Goal: Check status: Check status

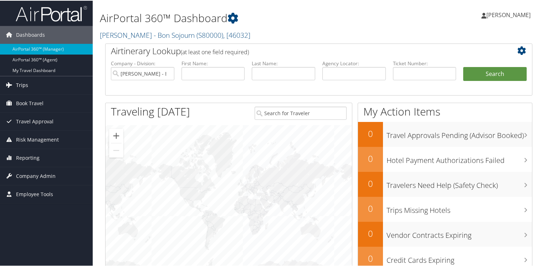
click at [22, 83] on span "Trips" at bounding box center [22, 85] width 12 height 18
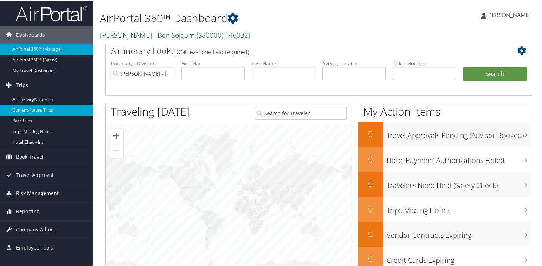
click at [26, 108] on link "Current/Future Trips" at bounding box center [46, 109] width 93 height 11
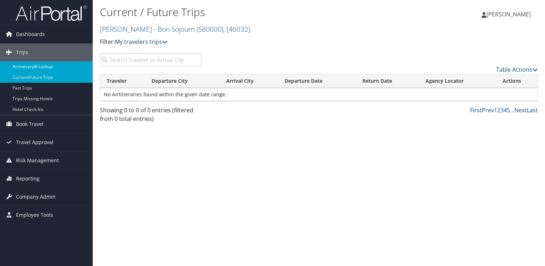
click at [28, 66] on link "Airtinerary® Lookup" at bounding box center [46, 66] width 93 height 11
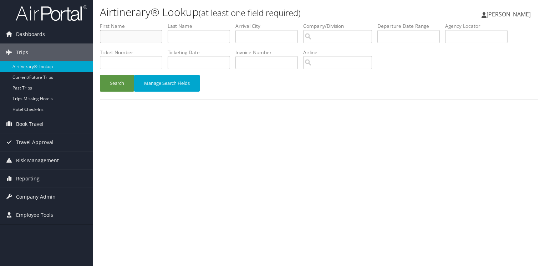
click at [115, 38] on input "text" at bounding box center [131, 36] width 62 height 13
type input "Meredith"
type input "Price"
click at [257, 39] on input "text" at bounding box center [266, 36] width 62 height 13
type input "Denver"
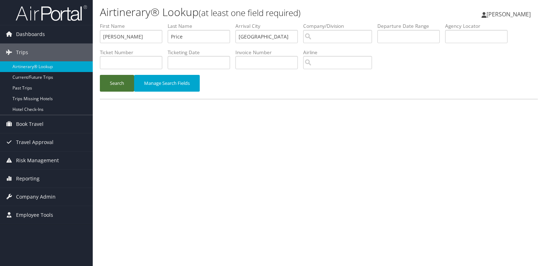
click at [106, 80] on button "Search" at bounding box center [117, 83] width 34 height 17
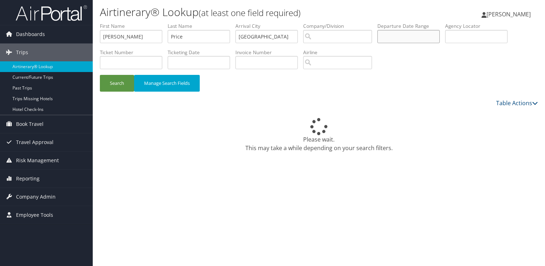
click at [403, 39] on input "text" at bounding box center [408, 36] width 62 height 13
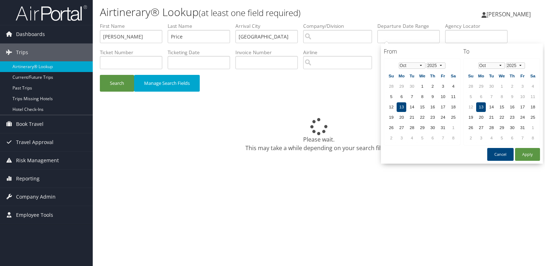
click at [403, 105] on td "13" at bounding box center [402, 107] width 10 height 10
click at [532, 156] on button "Apply" at bounding box center [527, 154] width 25 height 13
type input "[DATE]"
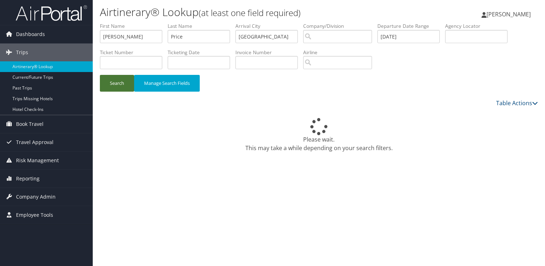
click at [110, 88] on button "Search" at bounding box center [117, 83] width 34 height 17
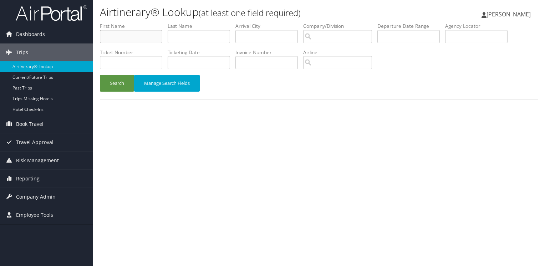
click at [126, 34] on input "text" at bounding box center [131, 36] width 62 height 13
type input "Meredith"
type input "Price"
type input "Denver"
type input "[DATE]"
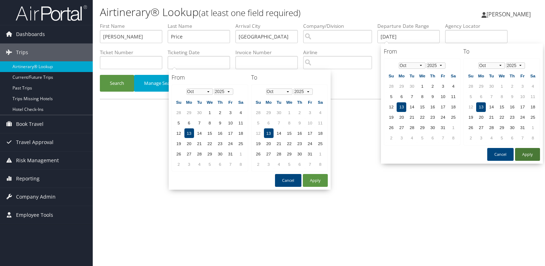
click at [533, 154] on button "Apply" at bounding box center [527, 154] width 25 height 13
click at [533, 154] on div "Airtinerary® Lookup (at least one field required) Kirsten Little Kirsten Little…" at bounding box center [319, 133] width 452 height 266
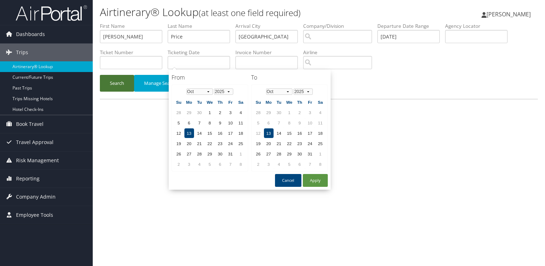
click at [116, 86] on button "Search" at bounding box center [117, 83] width 34 height 17
click at [110, 106] on div "Table Actions" at bounding box center [319, 103] width 449 height 9
click at [277, 177] on button "Cancel" at bounding box center [288, 180] width 26 height 13
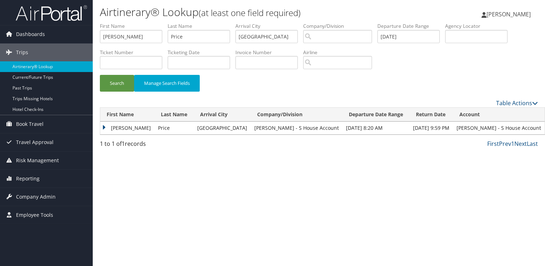
click at [105, 127] on td "Meredith" at bounding box center [127, 128] width 54 height 13
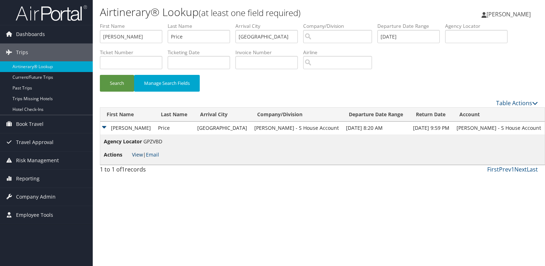
click at [133, 154] on link "View" at bounding box center [137, 154] width 11 height 7
click at [130, 36] on input "Meredith" at bounding box center [131, 36] width 62 height 13
drag, startPoint x: 130, startPoint y: 36, endPoint x: 71, endPoint y: 31, distance: 59.0
click at [71, 31] on div "Dashboards AirPortal 360™ (Manager) AirPortal 360™ (Agent) My Travel Dashboard …" at bounding box center [272, 133] width 545 height 266
type input "Nicole"
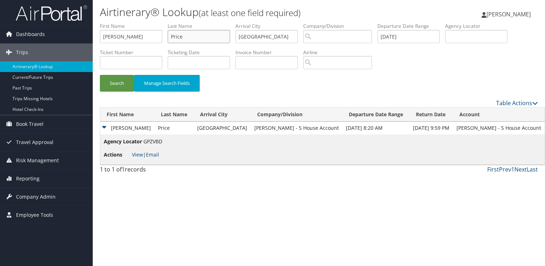
drag, startPoint x: 201, startPoint y: 37, endPoint x: 163, endPoint y: 37, distance: 37.8
click at [163, 22] on ul "First Name Nicole Last Name Price Departure City Arrival City Denver Company/Di…" at bounding box center [319, 22] width 438 height 0
type input "Miner"
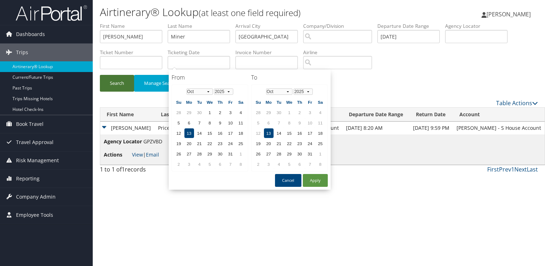
click at [109, 82] on button "Search" at bounding box center [117, 83] width 34 height 17
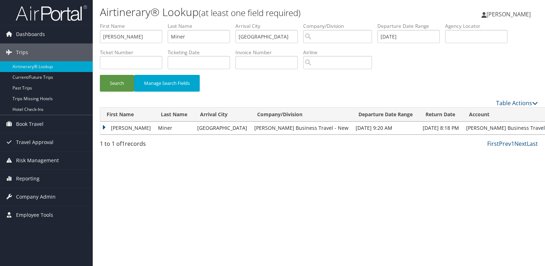
click at [103, 126] on td "Nicole" at bounding box center [127, 128] width 54 height 13
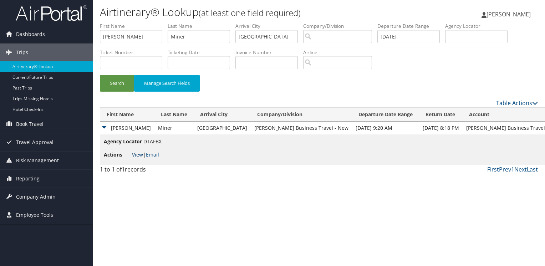
click at [137, 154] on link "View" at bounding box center [137, 154] width 11 height 7
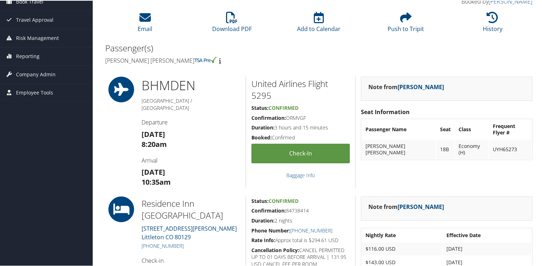
scroll to position [71, 0]
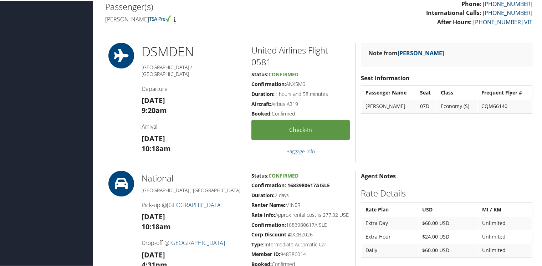
scroll to position [285, 0]
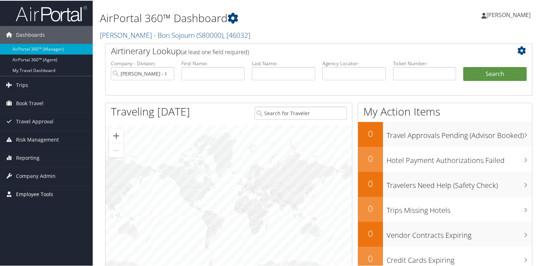
click at [27, 193] on span "Employee Tools" at bounding box center [34, 194] width 37 height 18
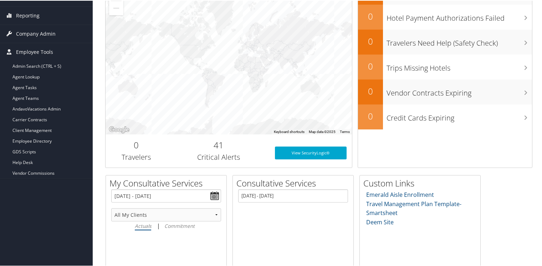
scroll to position [143, 0]
click at [25, 161] on link "Help Desk" at bounding box center [46, 161] width 93 height 11
